Goal: Transaction & Acquisition: Obtain resource

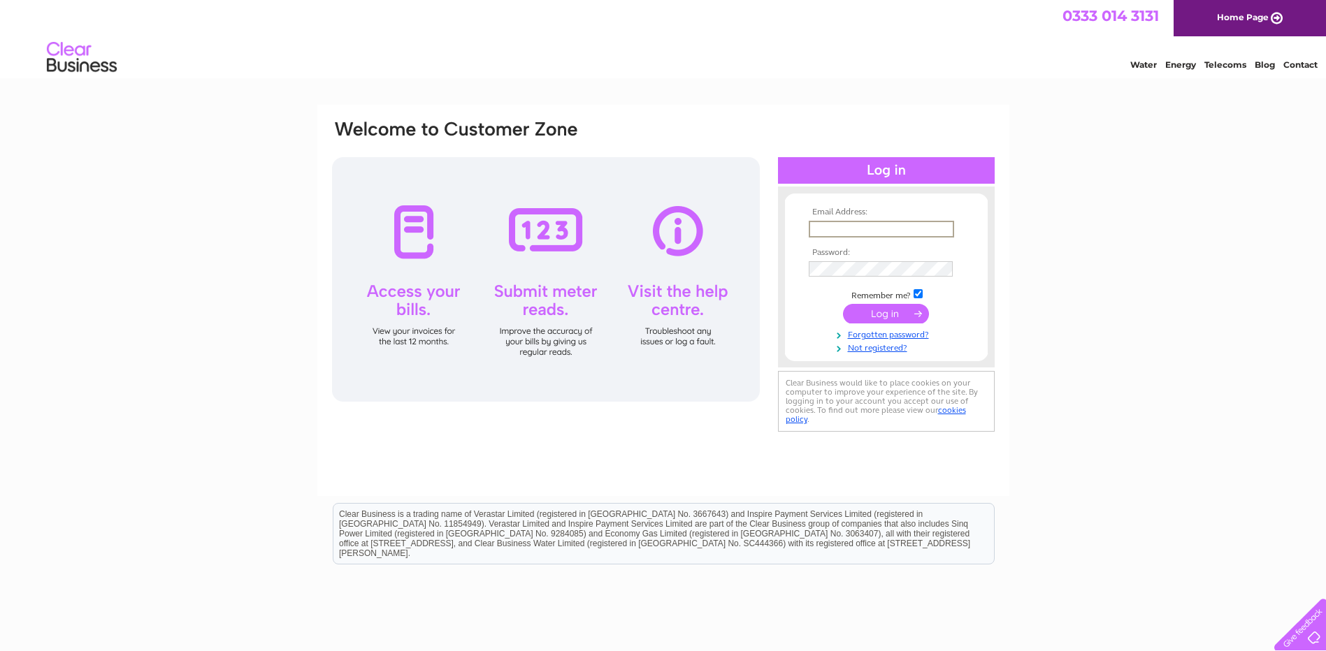
type input "[EMAIL_ADDRESS][DOMAIN_NAME]"
click at [843, 304] on input "submit" at bounding box center [886, 314] width 86 height 20
click at [896, 311] on input "submit" at bounding box center [886, 314] width 86 height 20
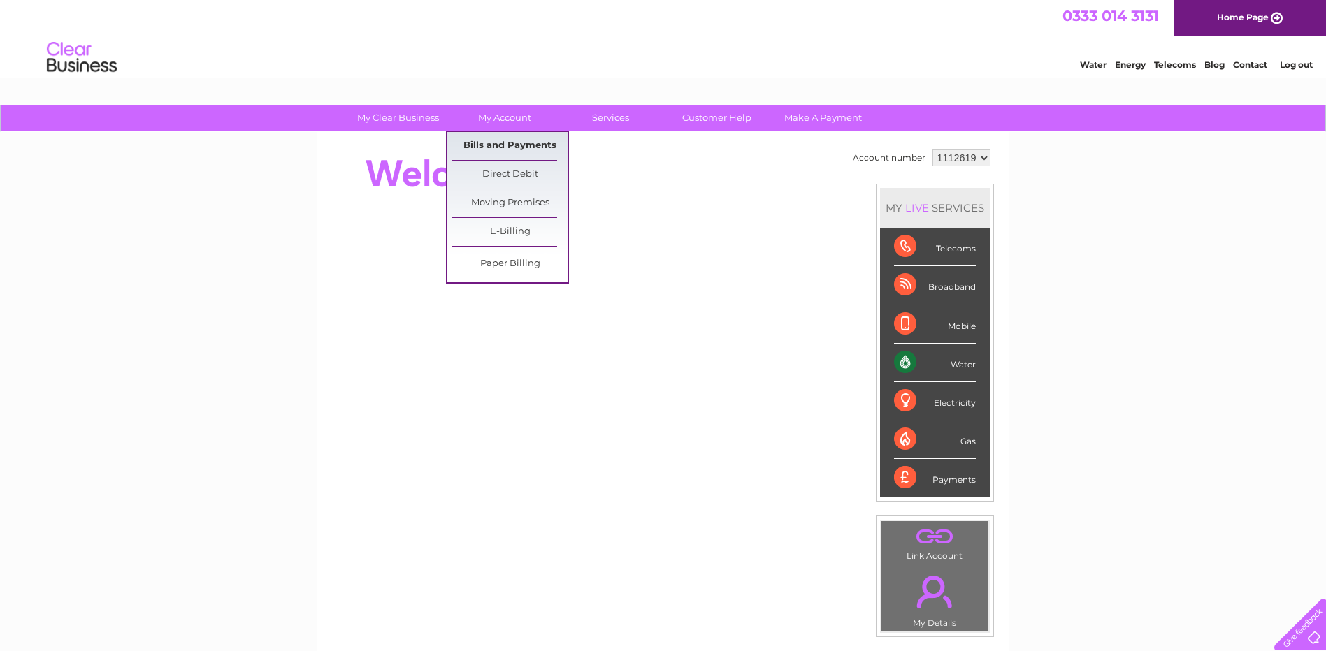
click at [514, 142] on link "Bills and Payments" at bounding box center [509, 146] width 115 height 28
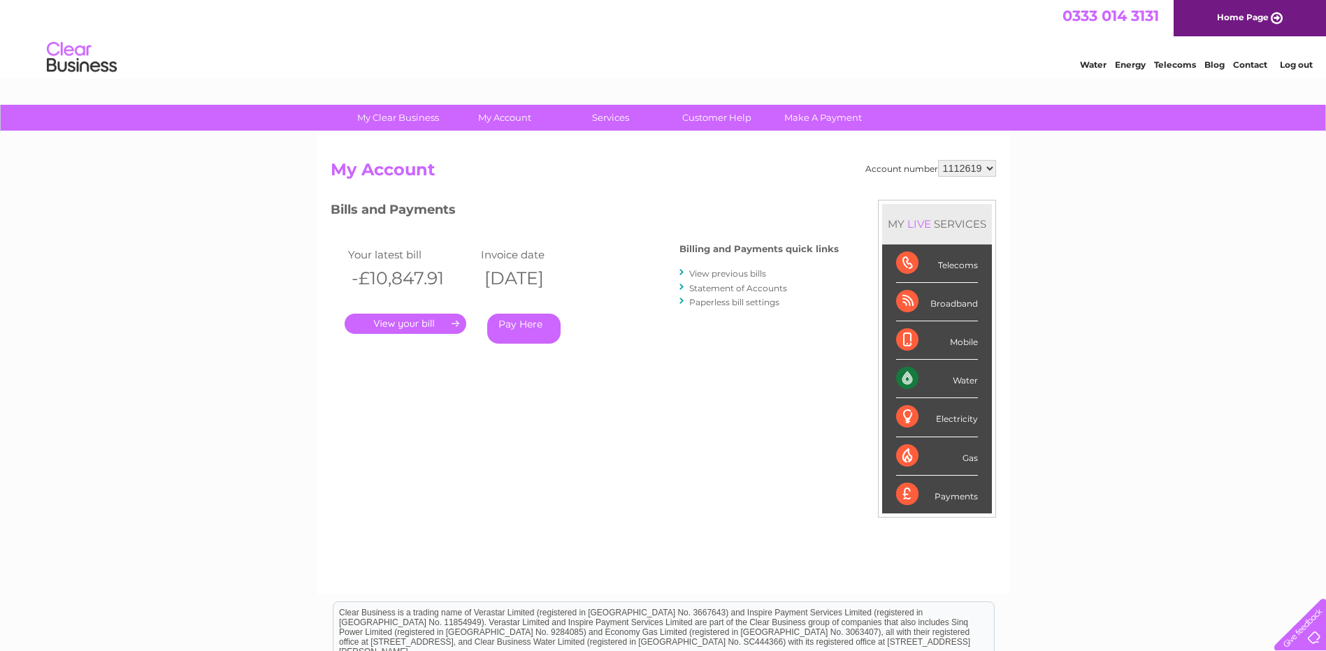
click at [744, 272] on link "View previous bills" at bounding box center [727, 273] width 77 height 10
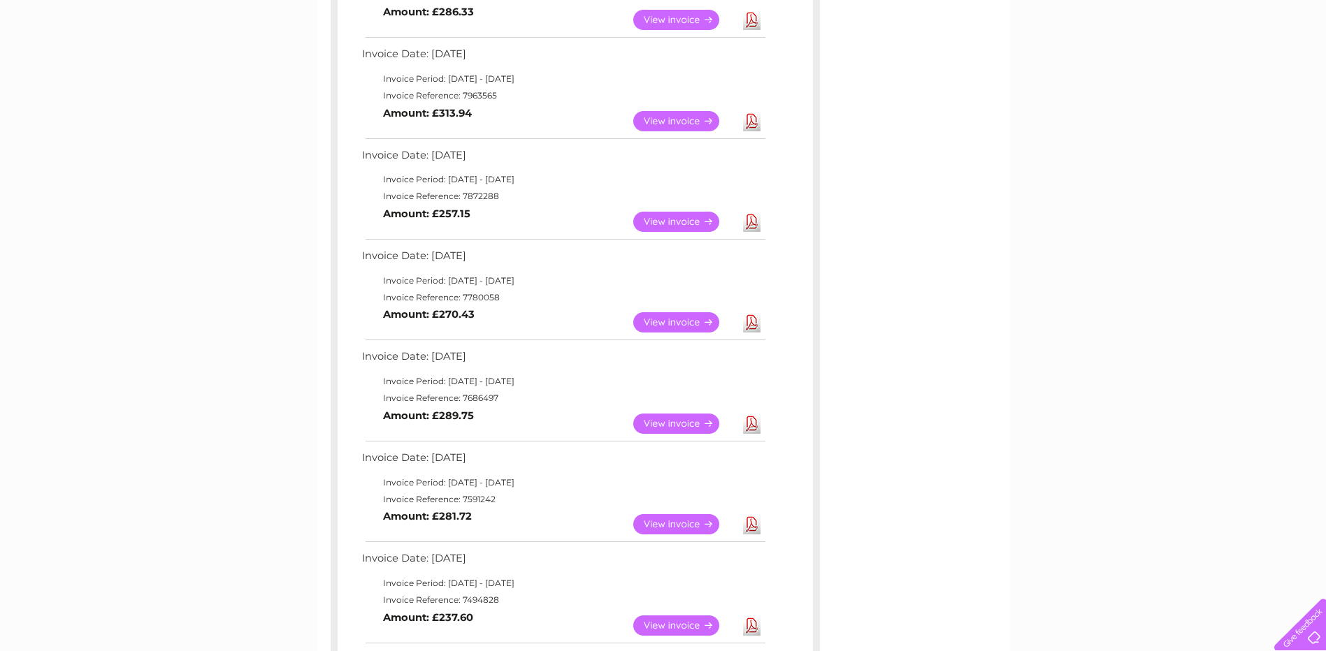
scroll to position [349, 0]
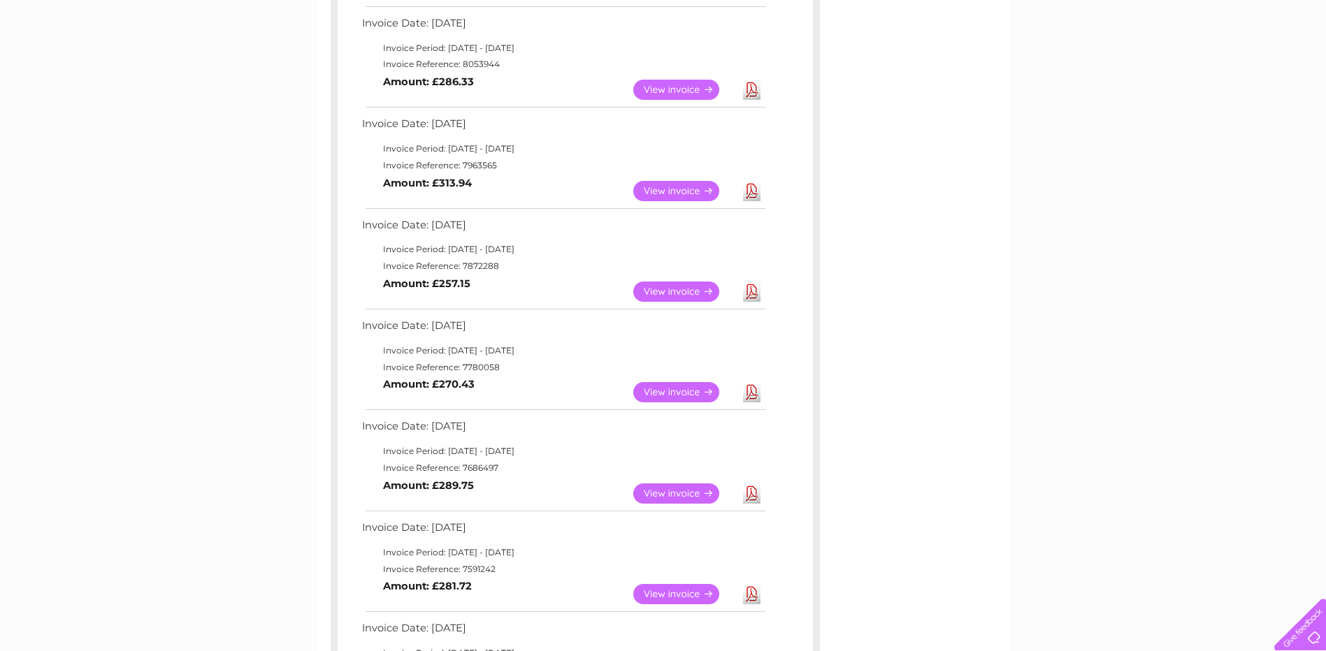
click at [681, 187] on link "View" at bounding box center [684, 191] width 103 height 20
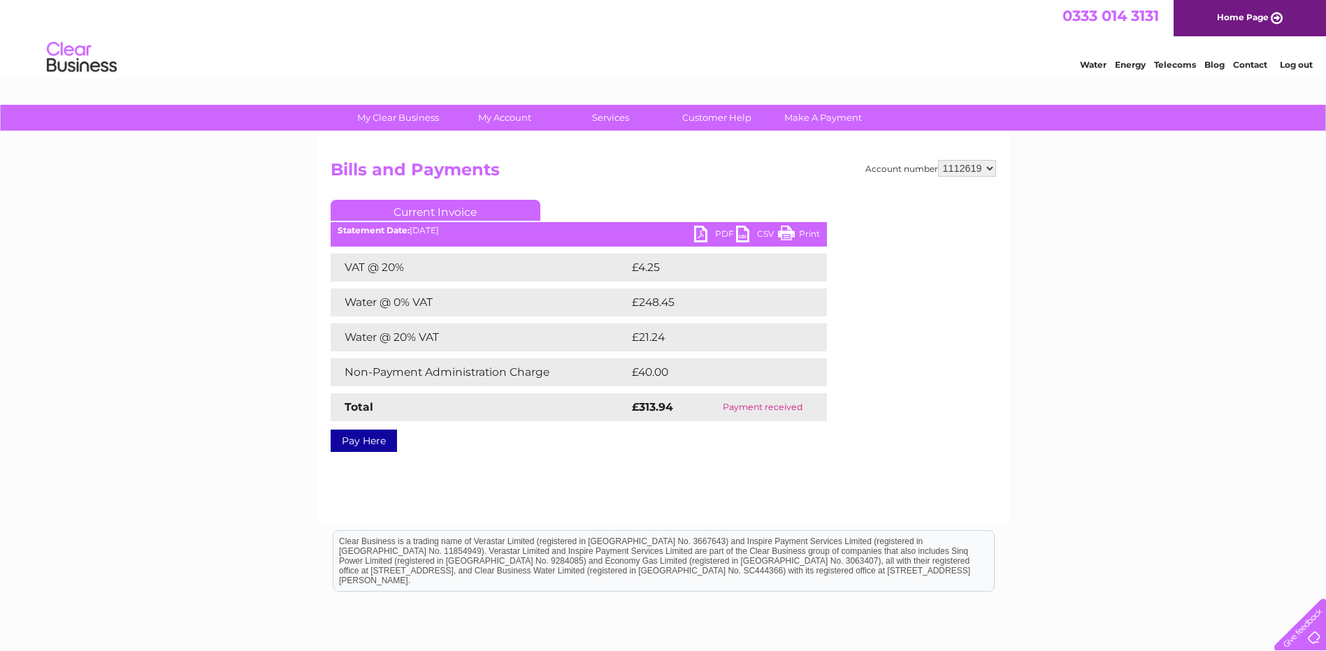
click at [703, 236] on link "PDF" at bounding box center [715, 236] width 42 height 20
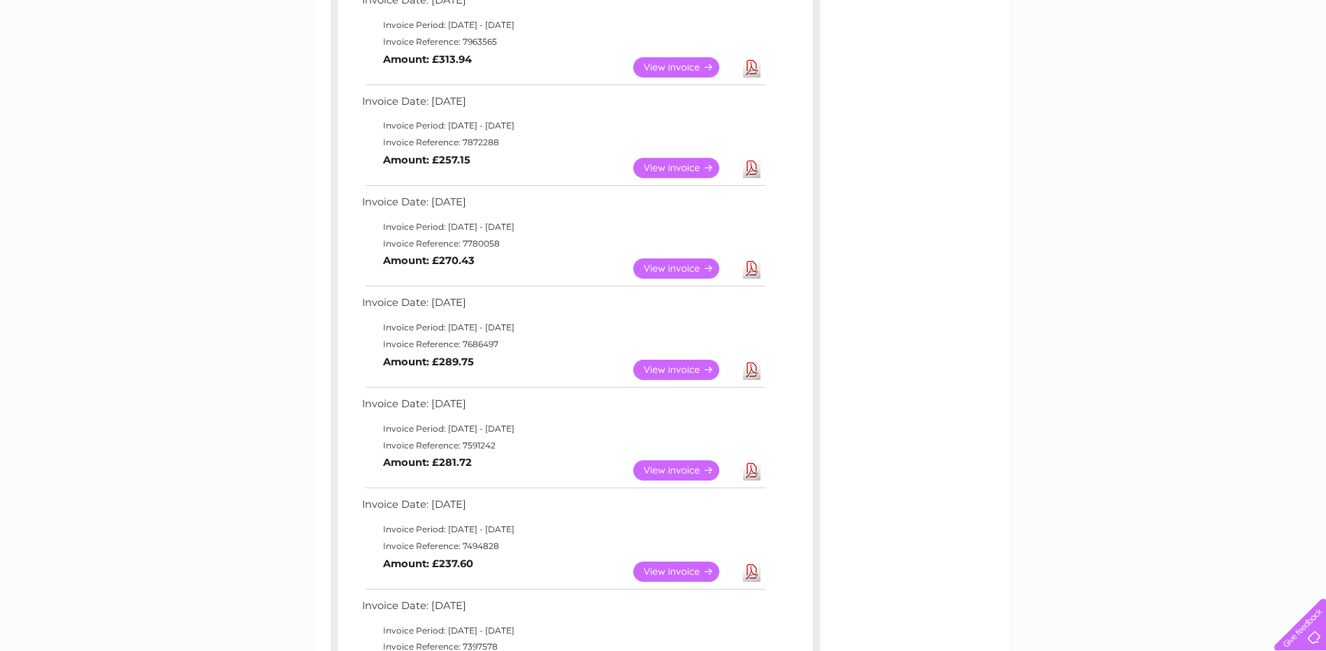
scroll to position [489, 0]
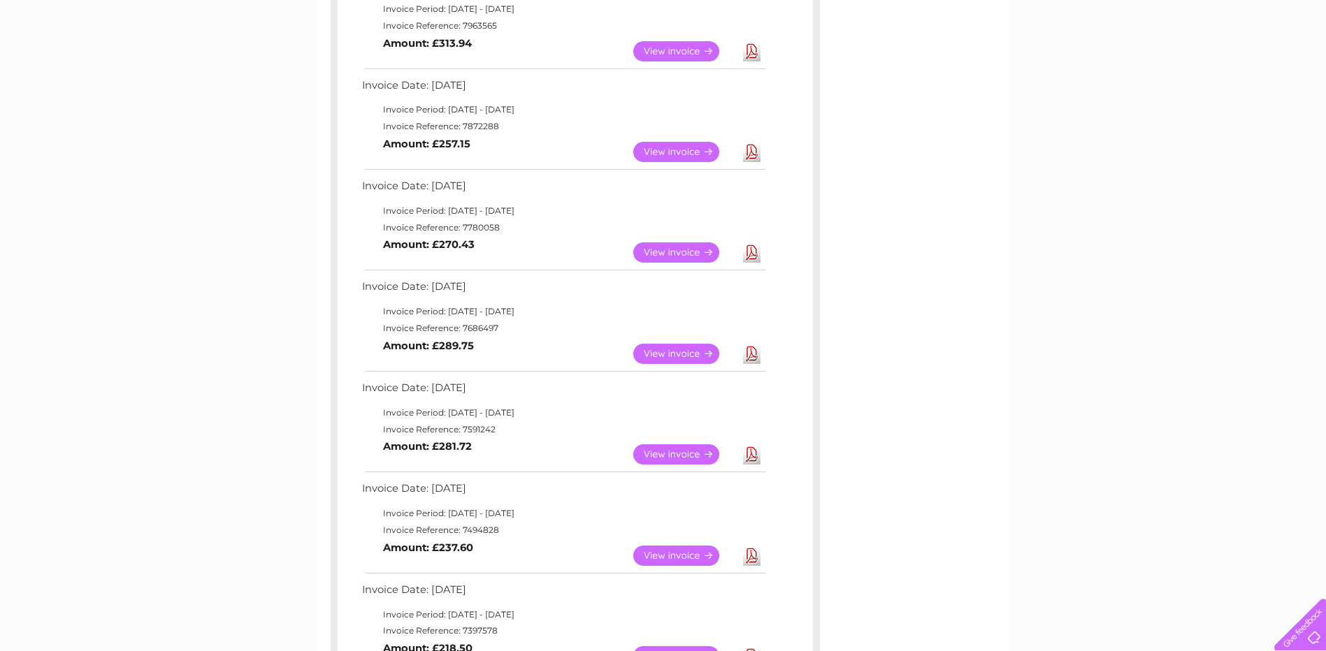
click at [679, 558] on link "View" at bounding box center [684, 556] width 103 height 20
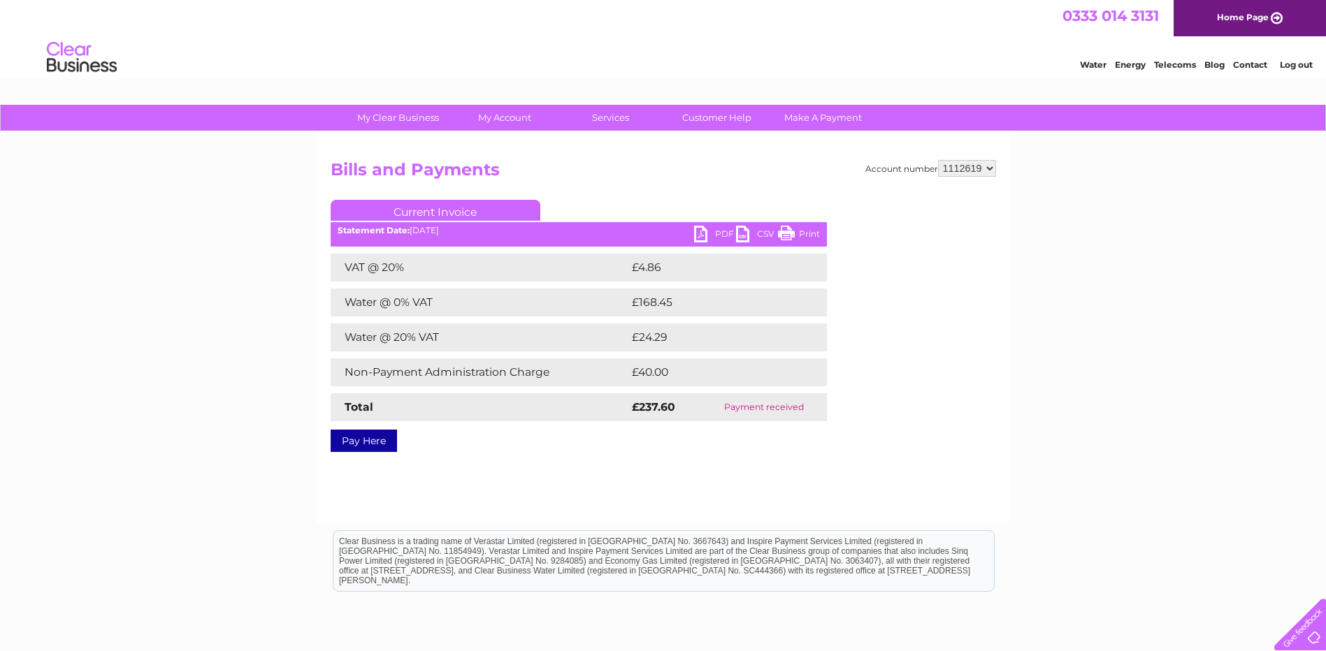
click at [701, 230] on link "PDF" at bounding box center [715, 236] width 42 height 20
click at [1301, 63] on link "Log out" at bounding box center [1296, 64] width 33 height 10
